Goal: Check status: Check status

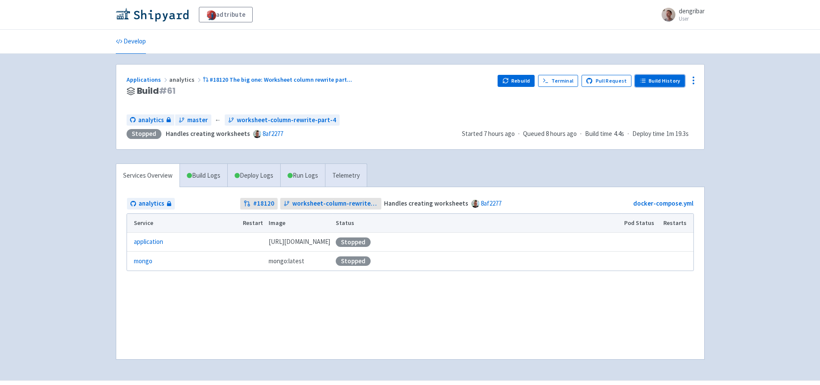
click at [660, 83] on link "Build History" at bounding box center [660, 81] width 50 height 12
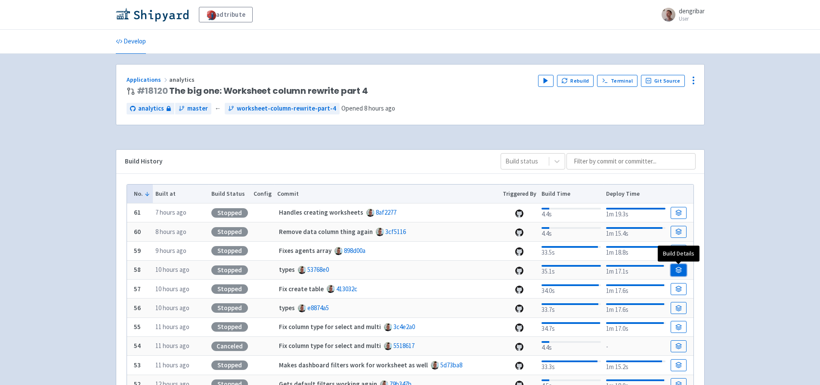
click at [681, 272] on icon at bounding box center [679, 272] width 6 height 1
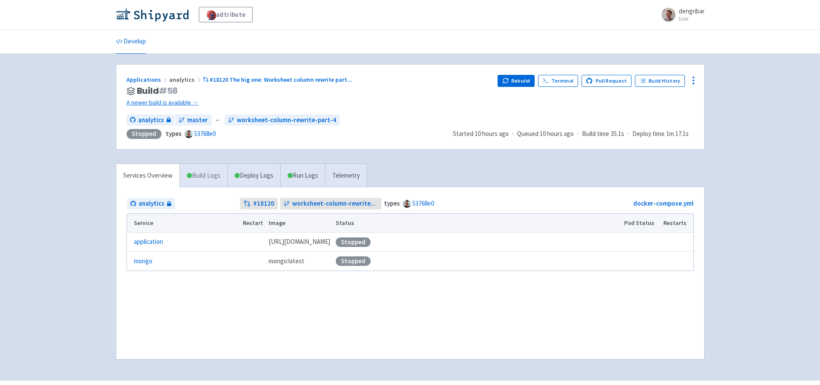
click at [211, 173] on link "Build Logs" at bounding box center [203, 176] width 47 height 24
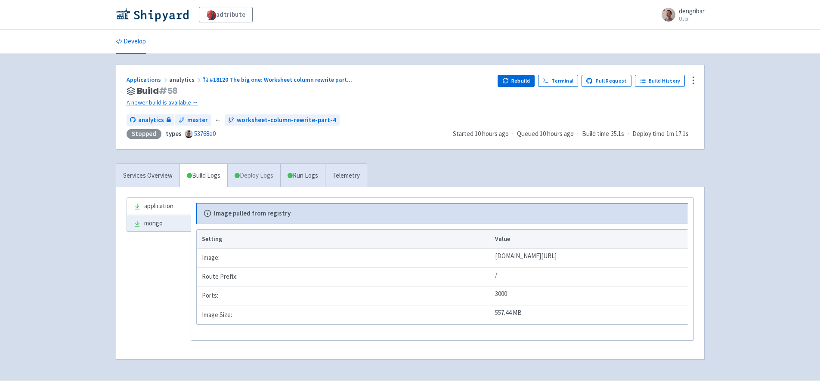
click at [275, 173] on link "Deploy Logs" at bounding box center [253, 176] width 53 height 24
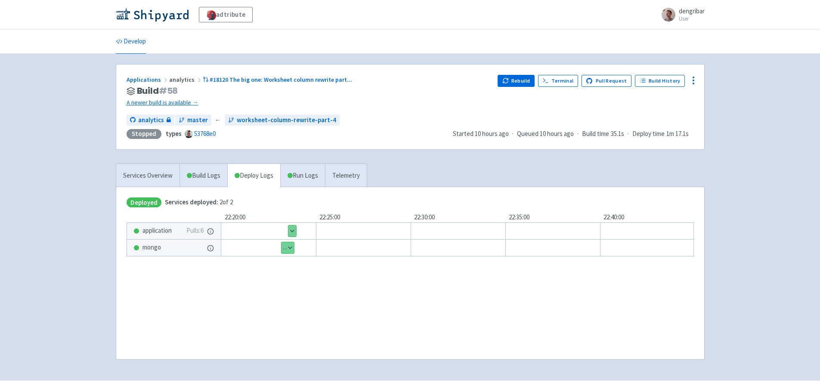
click at [294, 227] on button "Show details" at bounding box center [292, 231] width 8 height 11
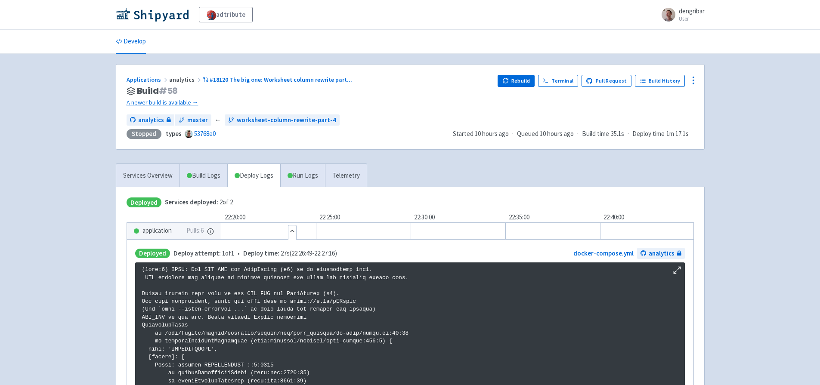
scroll to position [1473, 0]
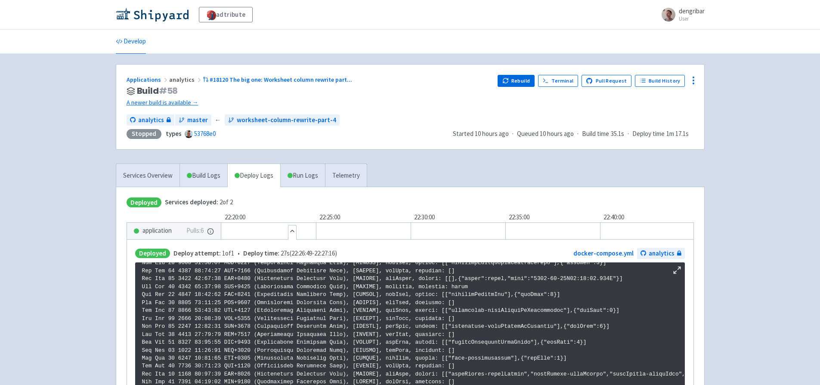
click at [294, 231] on button "Hide details" at bounding box center [292, 231] width 8 height 11
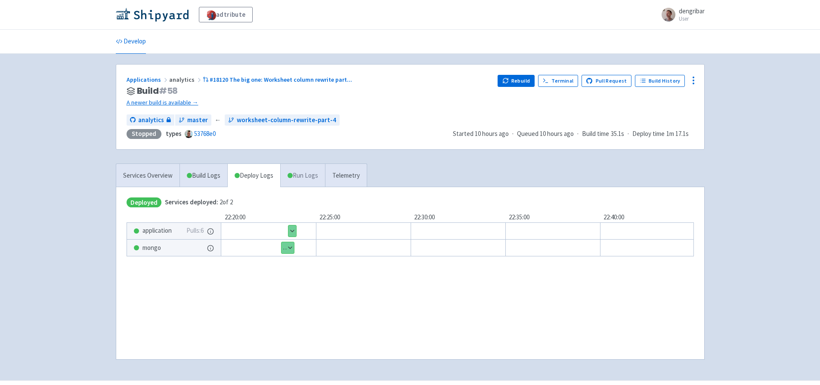
click at [310, 175] on link "Run Logs" at bounding box center [302, 176] width 45 height 24
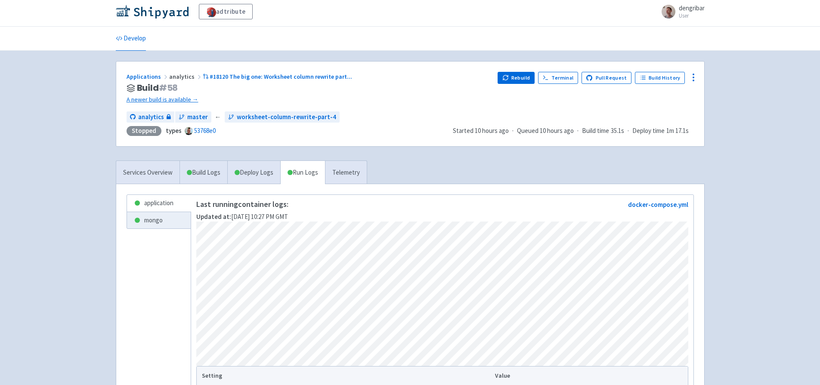
scroll to position [4, 0]
click at [148, 173] on link "Services Overview" at bounding box center [147, 172] width 63 height 24
